Goal: Task Accomplishment & Management: Manage account settings

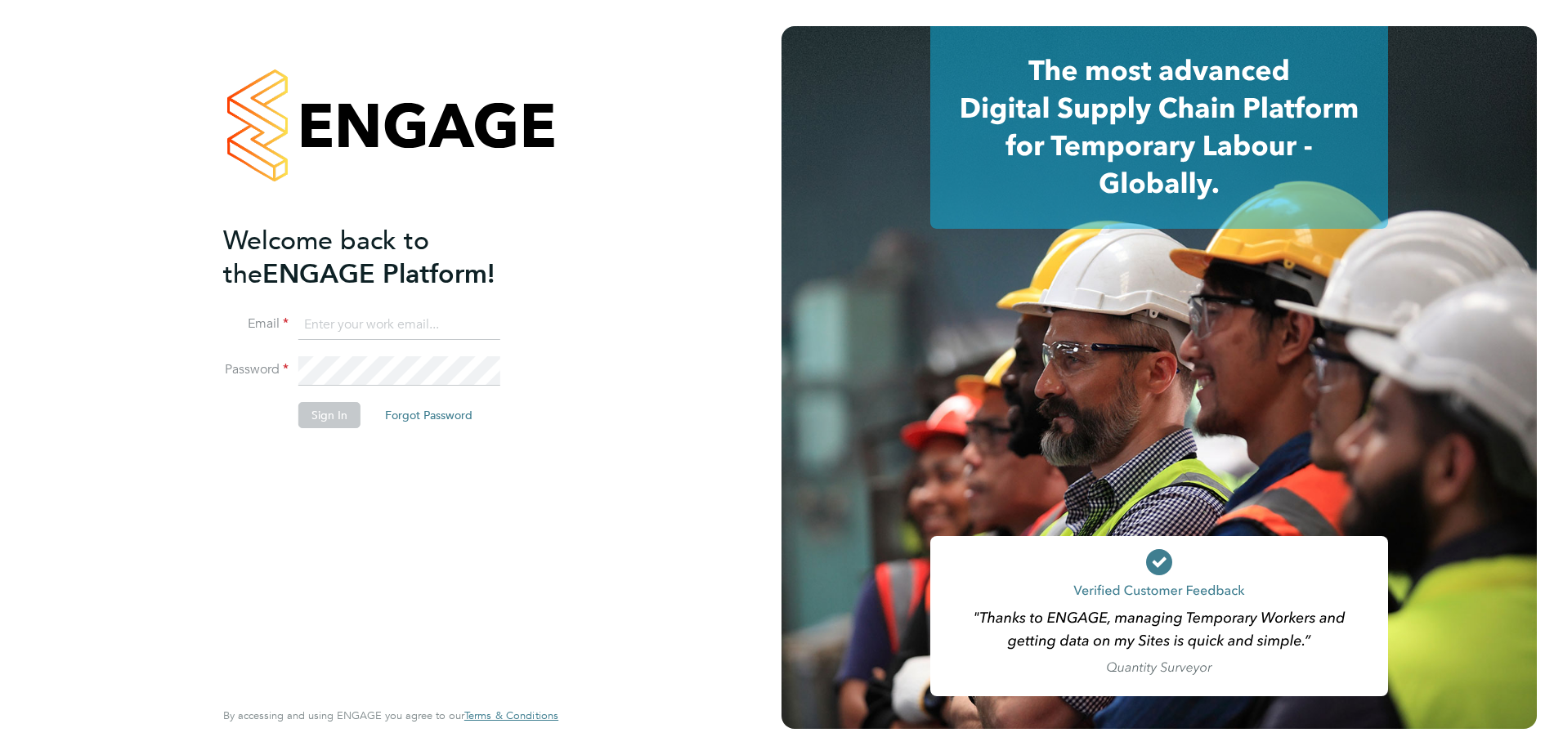
click at [379, 320] on input at bounding box center [399, 325] width 202 height 29
type input "[PERSON_NAME][EMAIL_ADDRESS][PERSON_NAME][DOMAIN_NAME]"
click at [345, 414] on button "Sign In" at bounding box center [329, 415] width 62 height 26
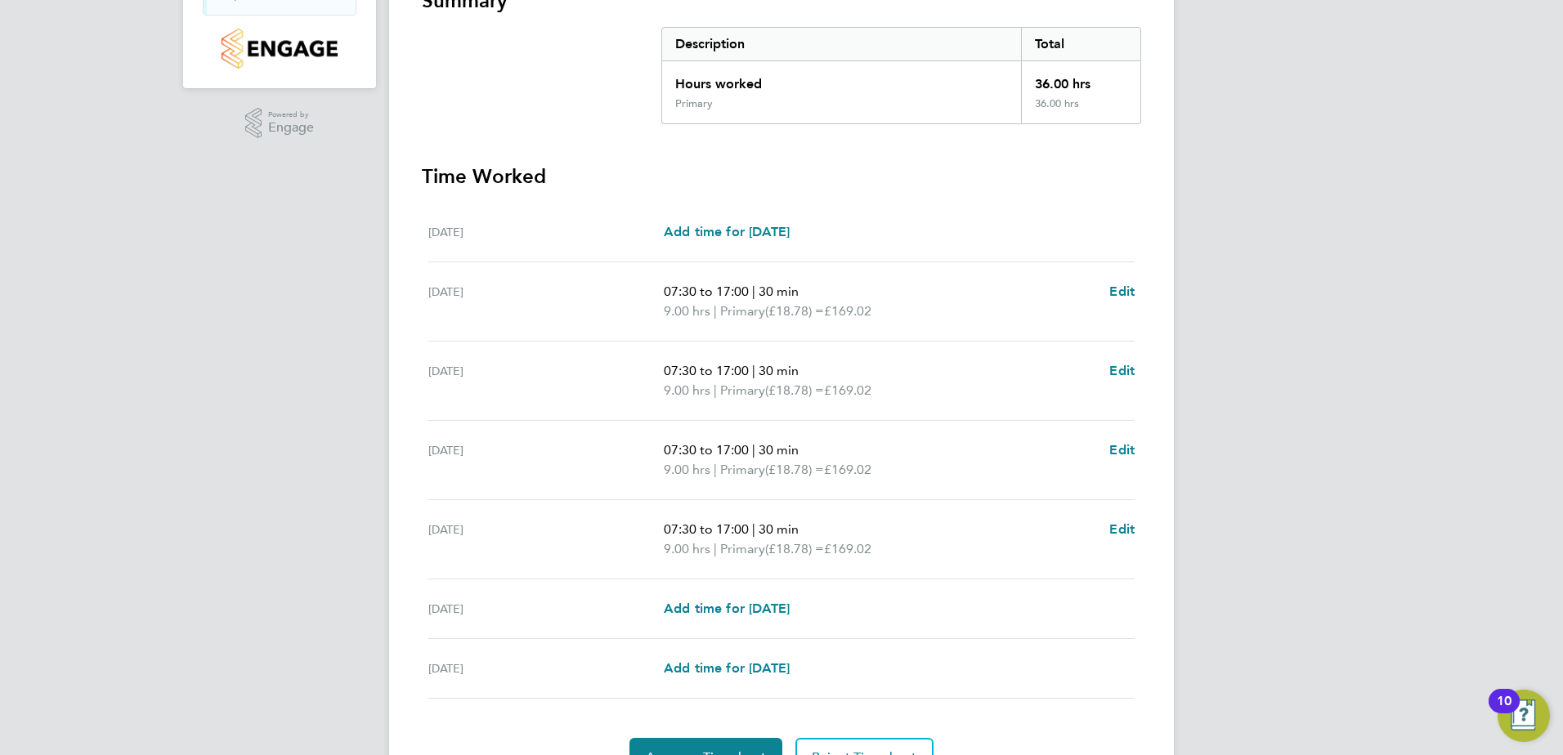
scroll to position [406, 0]
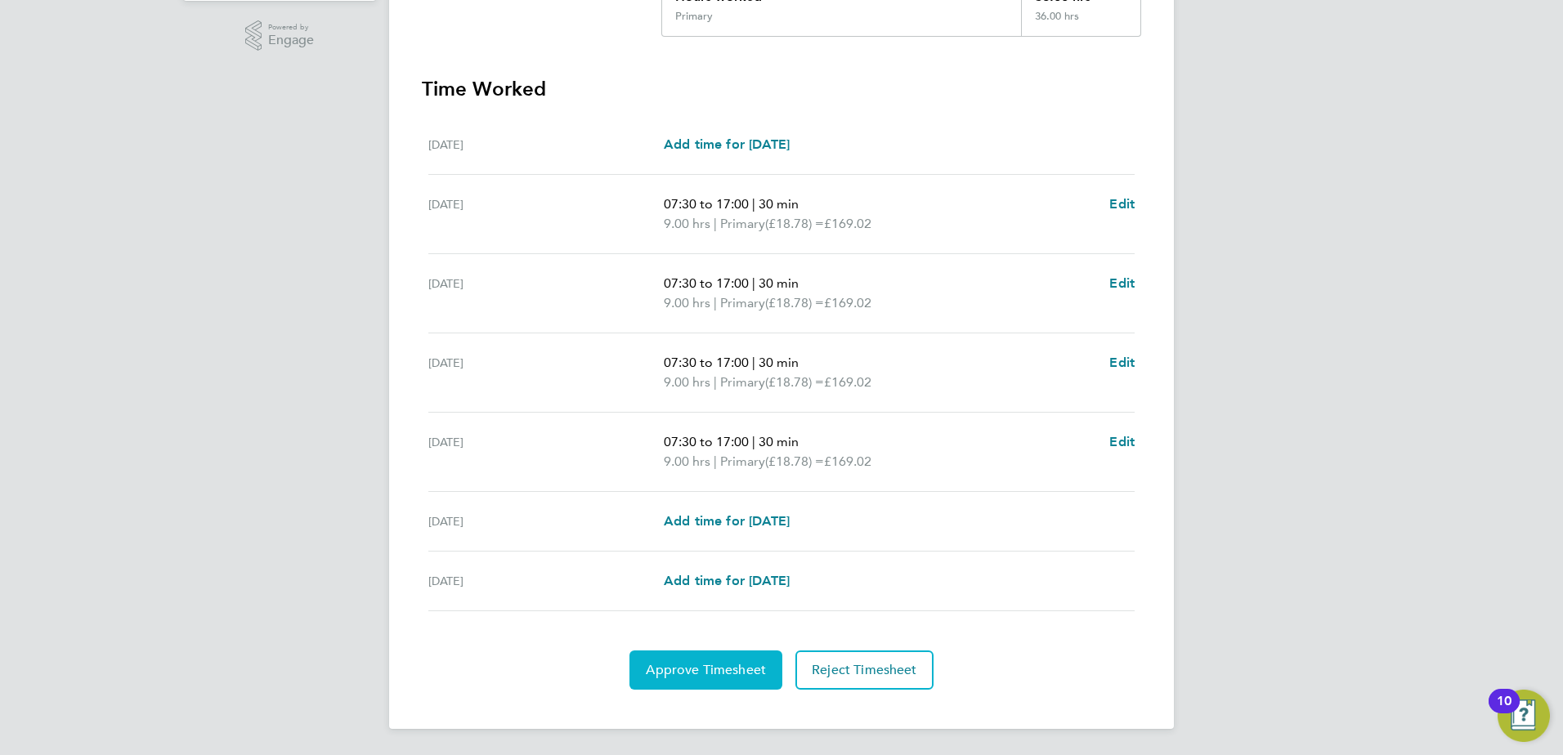
click at [741, 660] on button "Approve Timesheet" at bounding box center [705, 670] width 153 height 39
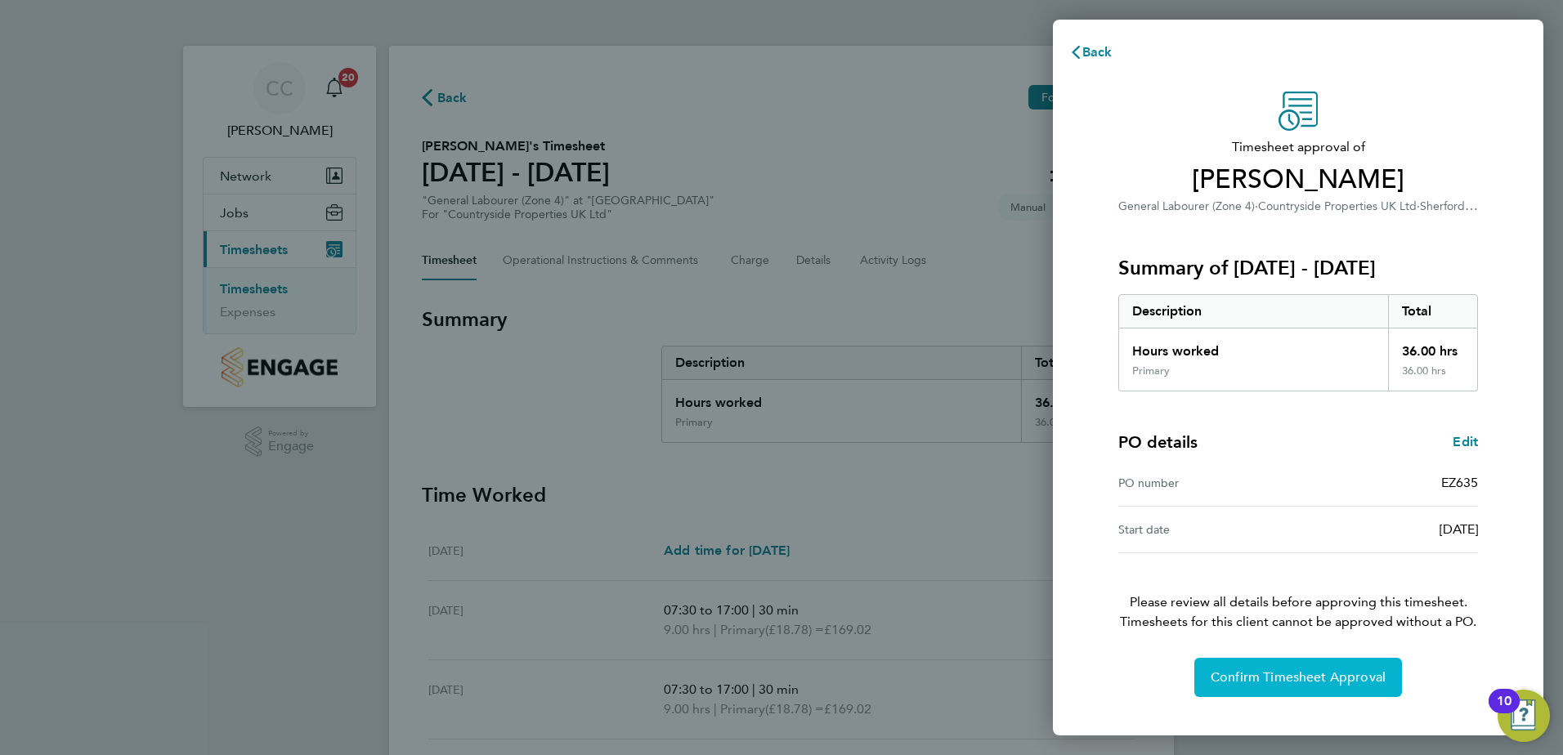
click at [1220, 678] on span "Confirm Timesheet Approval" at bounding box center [1297, 677] width 175 height 16
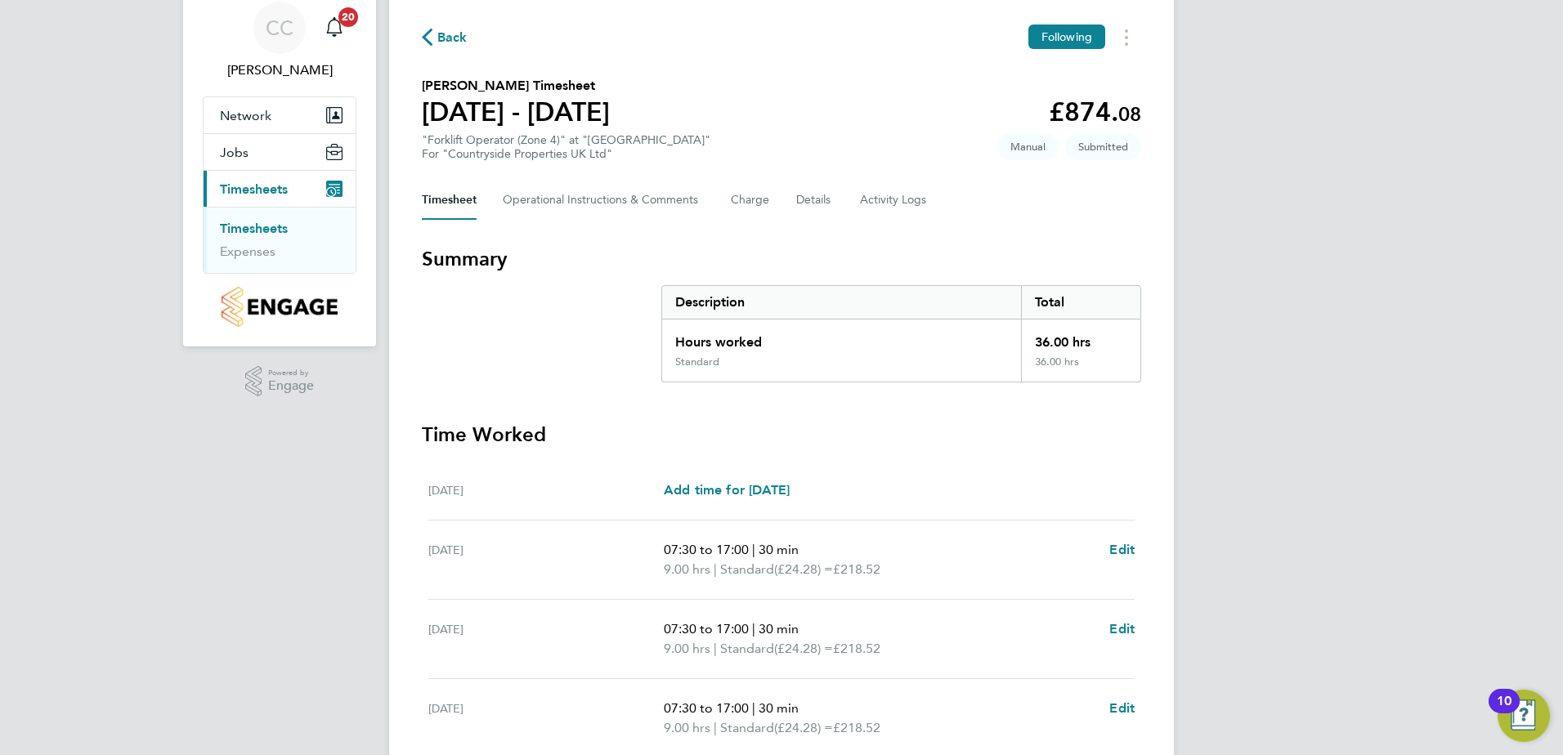
scroll to position [287, 0]
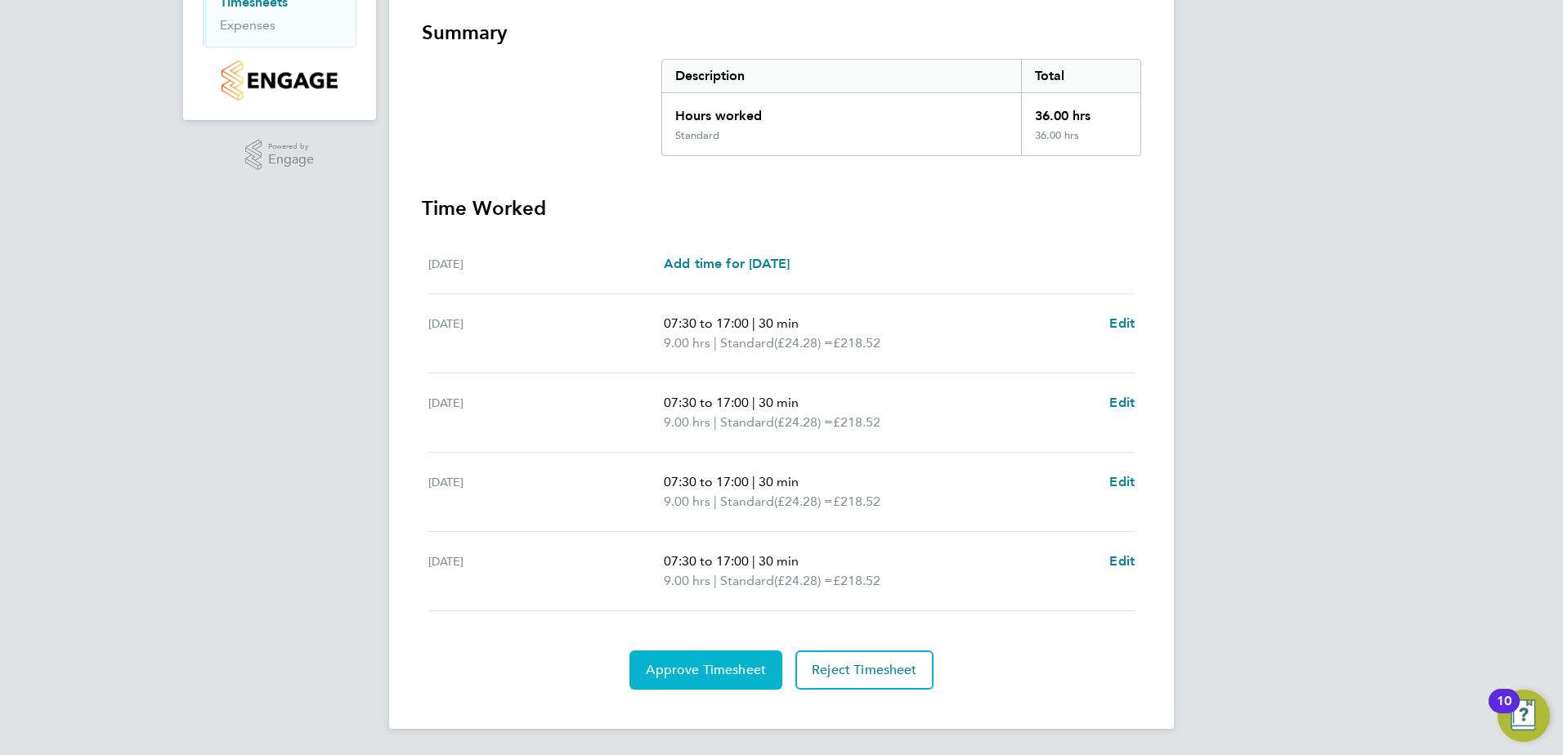
click at [683, 660] on button "Approve Timesheet" at bounding box center [705, 670] width 153 height 39
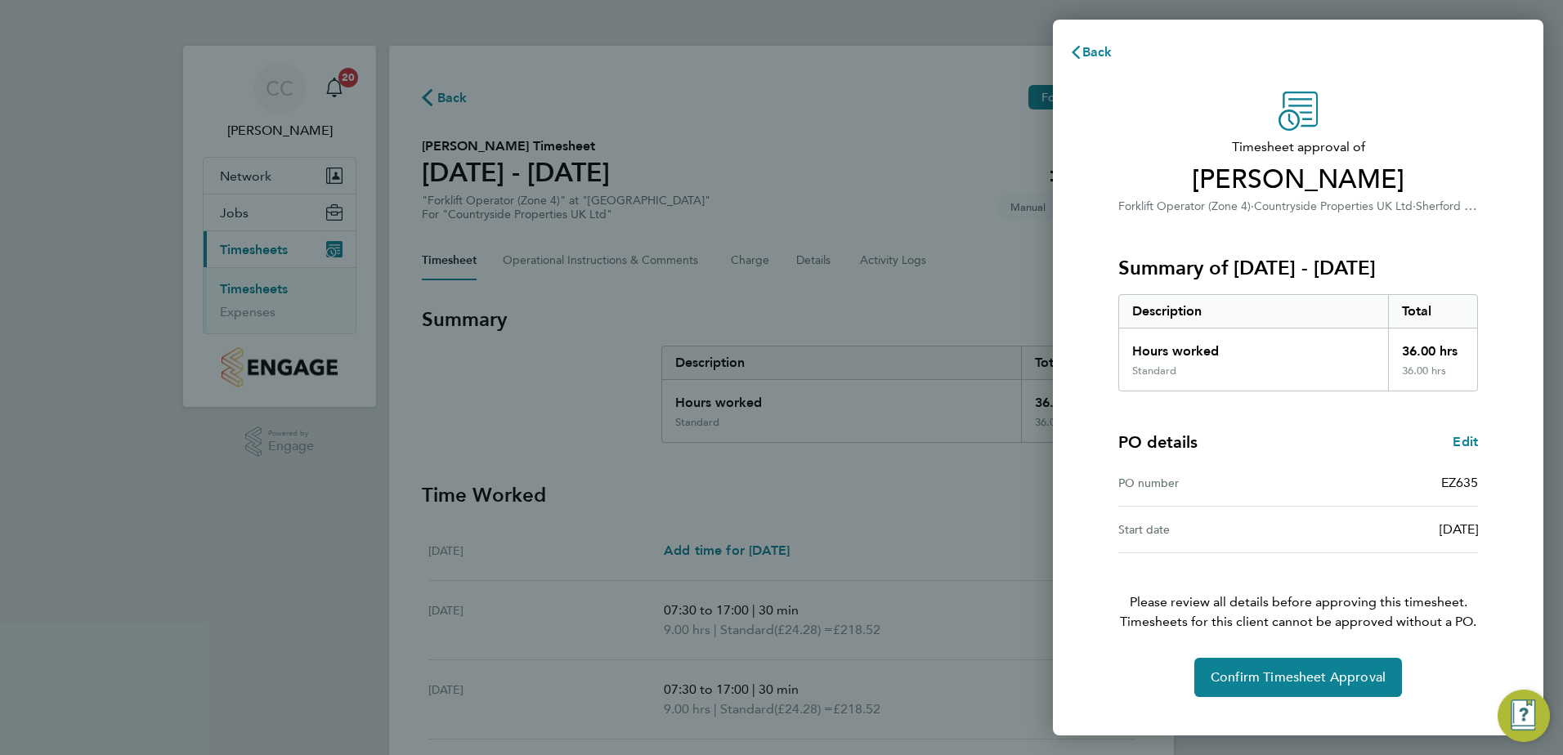
click at [1304, 652] on div "Timesheet approval of Oliver Lomasney Forklift Operator (Zone 4) · Countryside …" at bounding box center [1297, 395] width 399 height 606
click at [1295, 676] on span "Confirm Timesheet Approval" at bounding box center [1297, 677] width 175 height 16
